Goal: Transaction & Acquisition: Purchase product/service

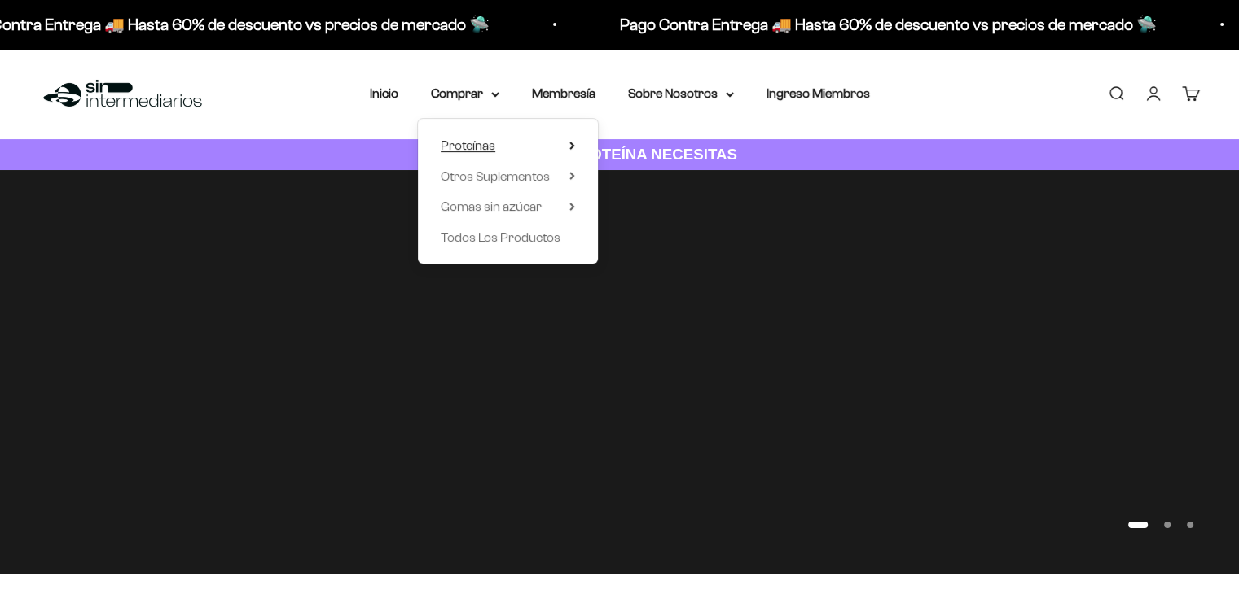
click at [489, 147] on span "Proteínas" at bounding box center [468, 145] width 55 height 14
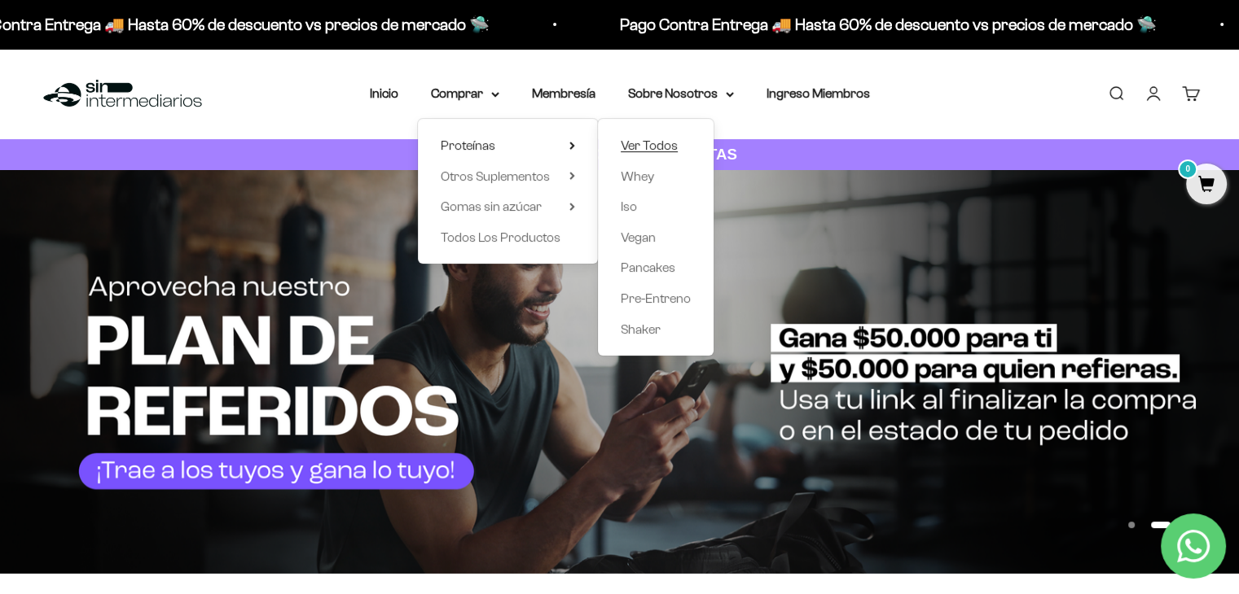
click at [658, 142] on span "Ver Todos" at bounding box center [649, 145] width 57 height 14
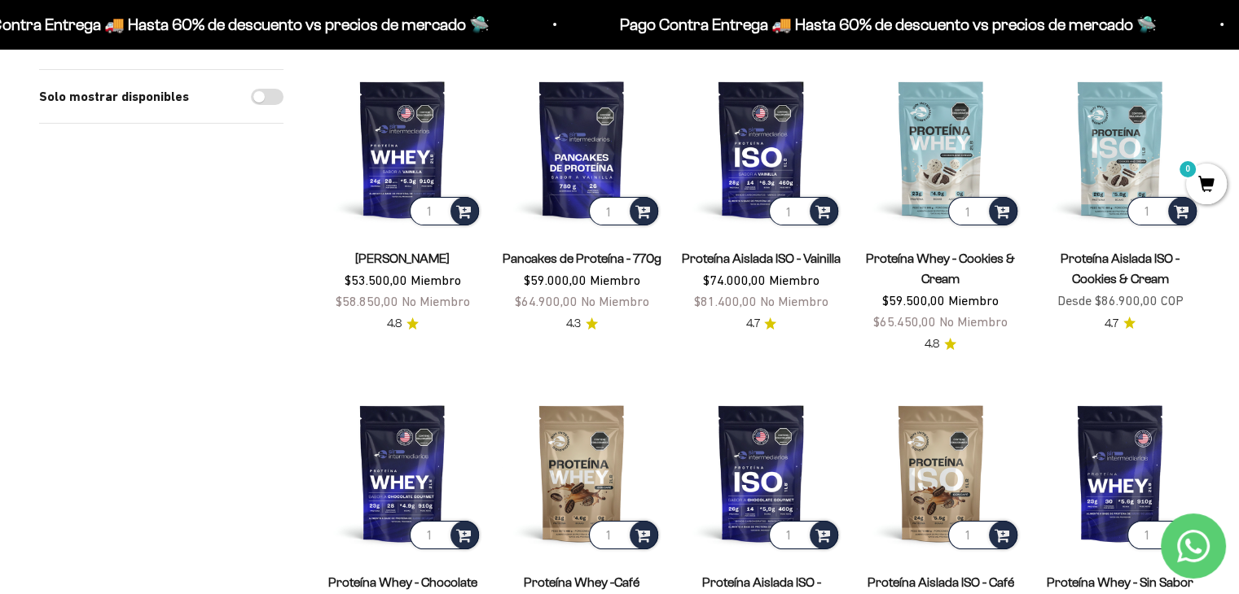
scroll to position [81, 0]
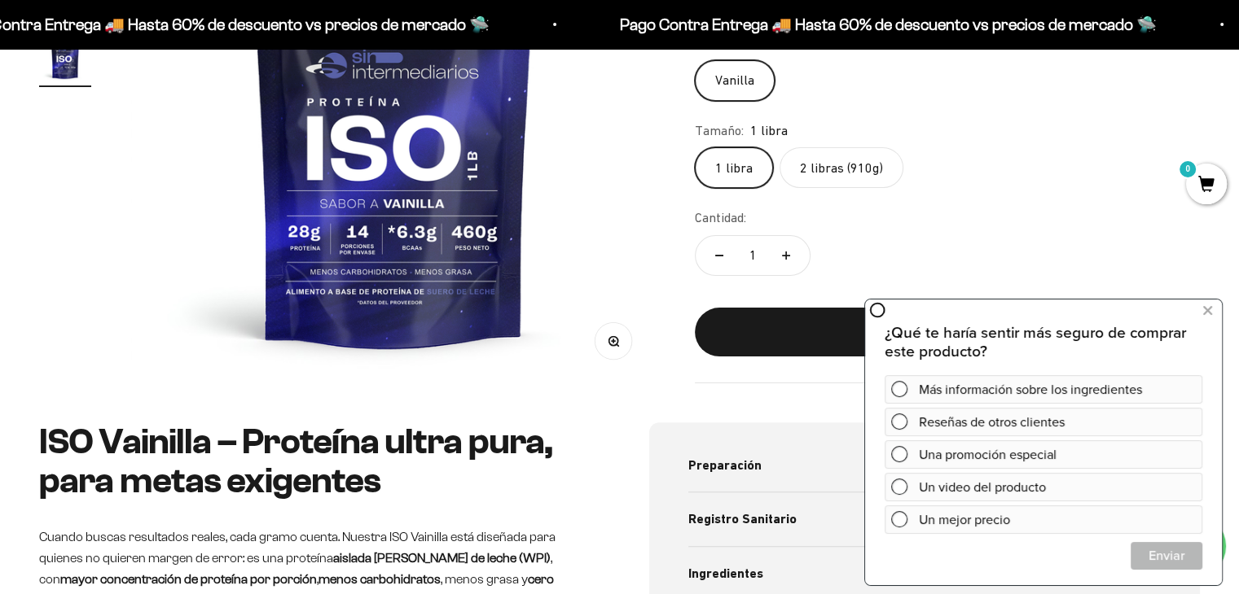
scroll to position [570, 0]
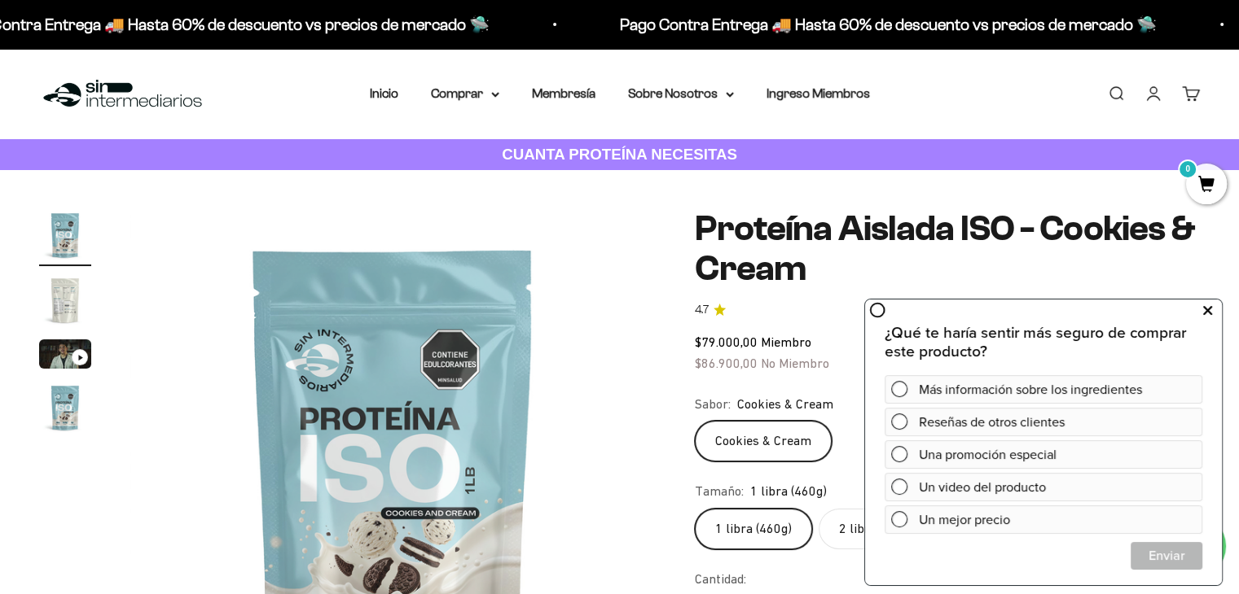
click at [1209, 303] on icon at bounding box center [1207, 310] width 9 height 21
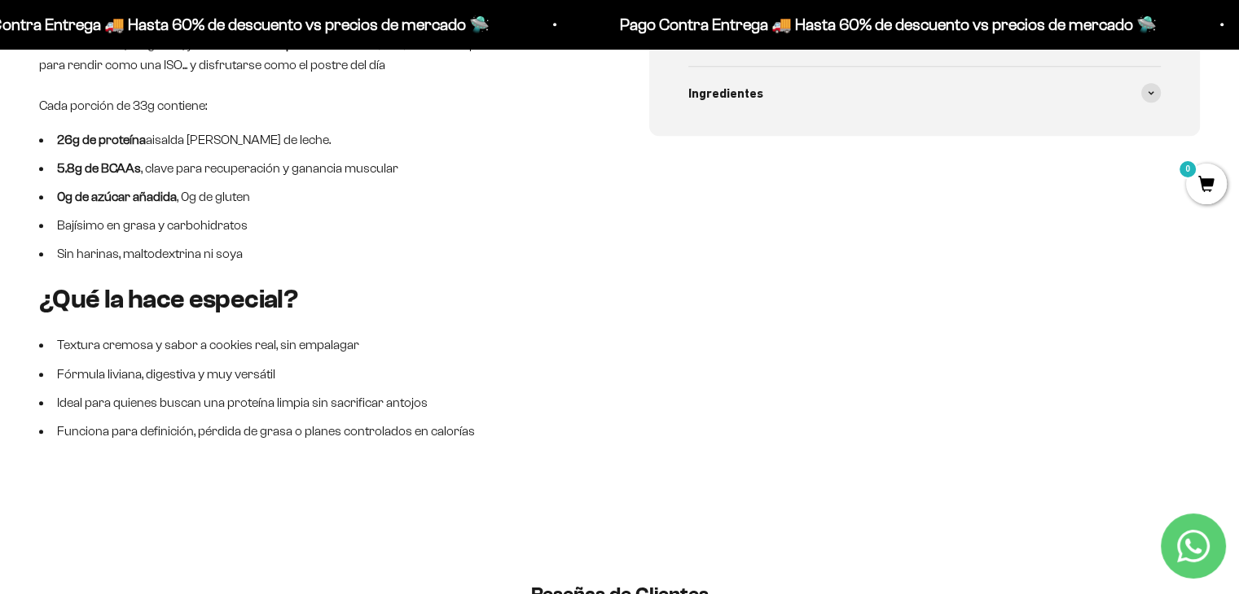
scroll to position [814, 0]
